Goal: Task Accomplishment & Management: Use online tool/utility

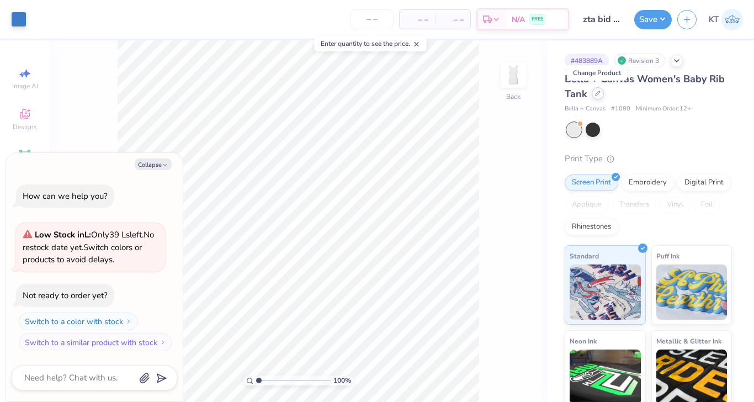
click at [599, 94] on icon at bounding box center [598, 94] width 6 height 6
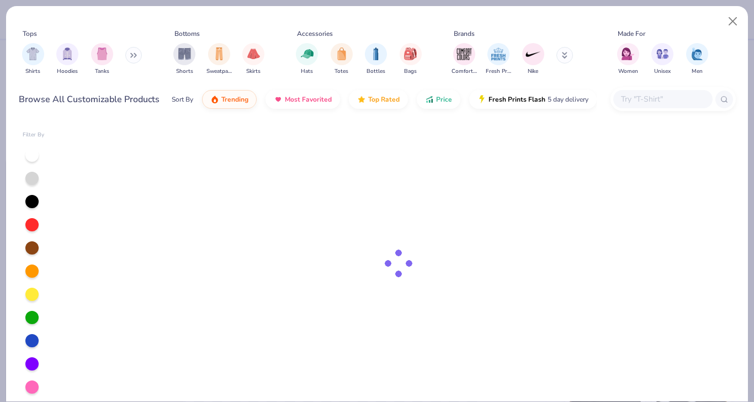
type textarea "x"
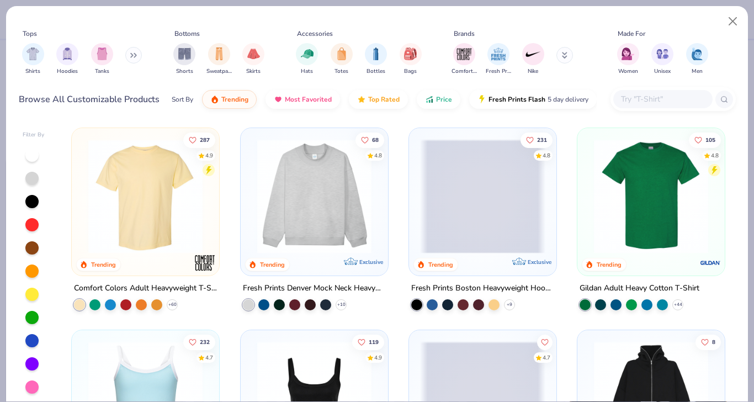
click at [651, 95] on input "text" at bounding box center [662, 99] width 85 height 13
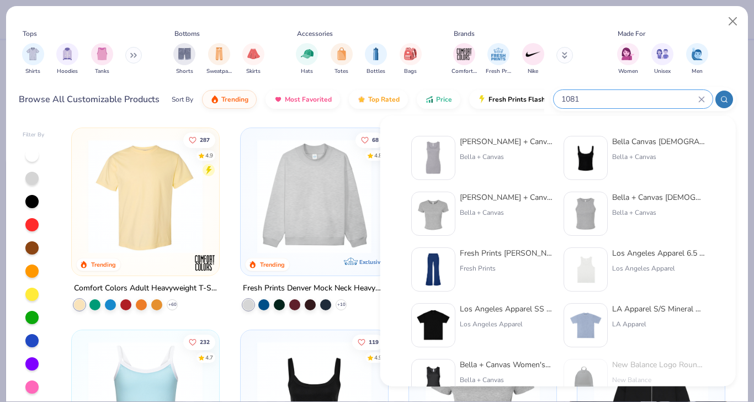
type input "1081"
click at [474, 144] on div "Bella + Canvas Ladies' Micro Ribbed Tank" at bounding box center [506, 142] width 93 height 12
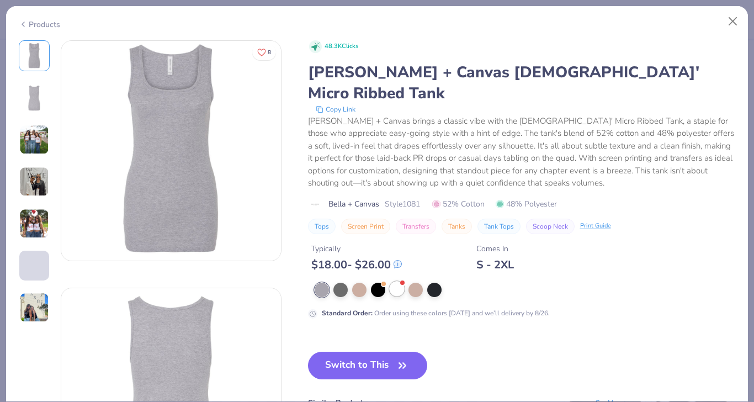
click at [395, 282] on div at bounding box center [397, 289] width 14 height 14
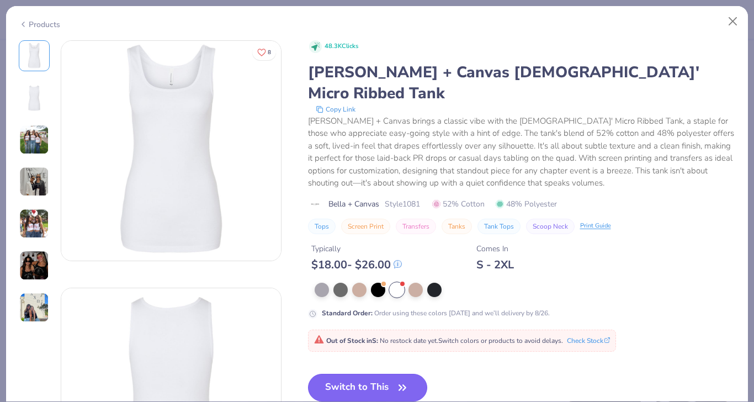
click at [378, 374] on button "Switch to This" at bounding box center [368, 388] width 120 height 28
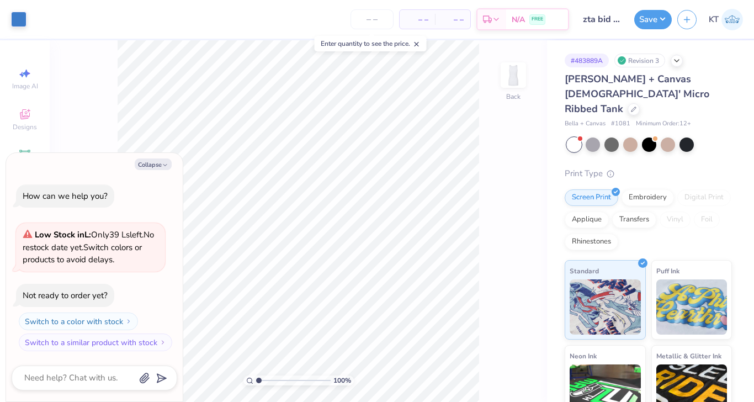
click at [152, 155] on div "Collapse How can we help you? Low Stock in L : Only 39 Ls left. No restock date…" at bounding box center [94, 277] width 177 height 249
click at [154, 163] on button "Collapse" at bounding box center [153, 164] width 37 height 12
type textarea "x"
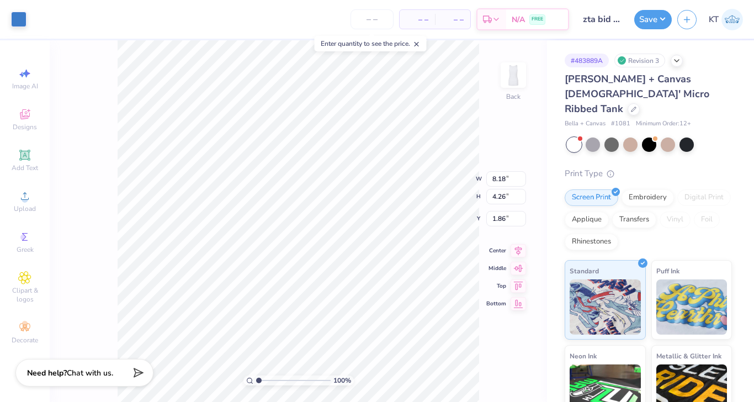
type input "0.91"
type input "0.50"
click at [654, 15] on button "Save" at bounding box center [653, 17] width 38 height 19
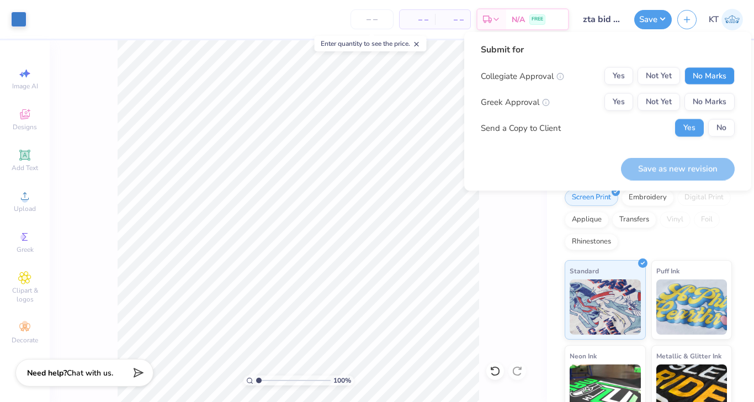
click at [695, 74] on button "No Marks" at bounding box center [710, 76] width 50 height 18
click at [624, 99] on button "Yes" at bounding box center [619, 102] width 29 height 18
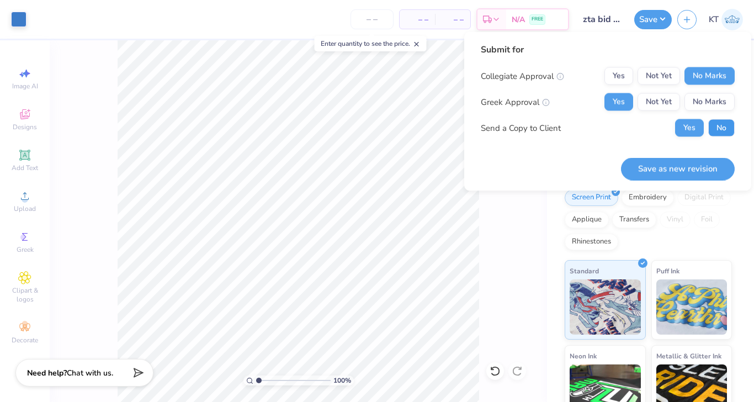
click at [723, 126] on button "No" at bounding box center [721, 128] width 26 height 18
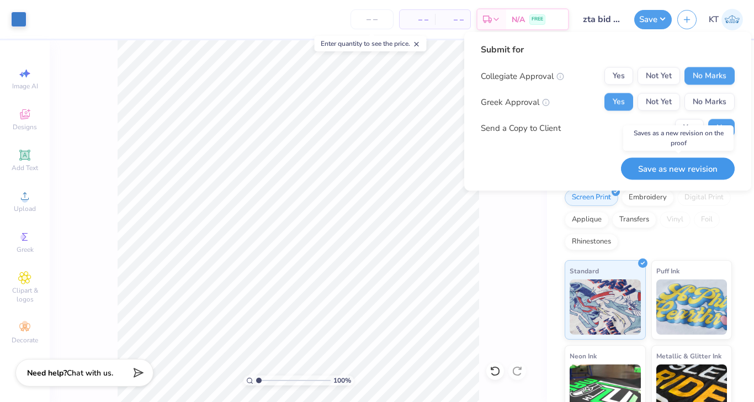
click at [692, 171] on button "Save as new revision" at bounding box center [678, 168] width 114 height 23
